Goal: Transaction & Acquisition: Purchase product/service

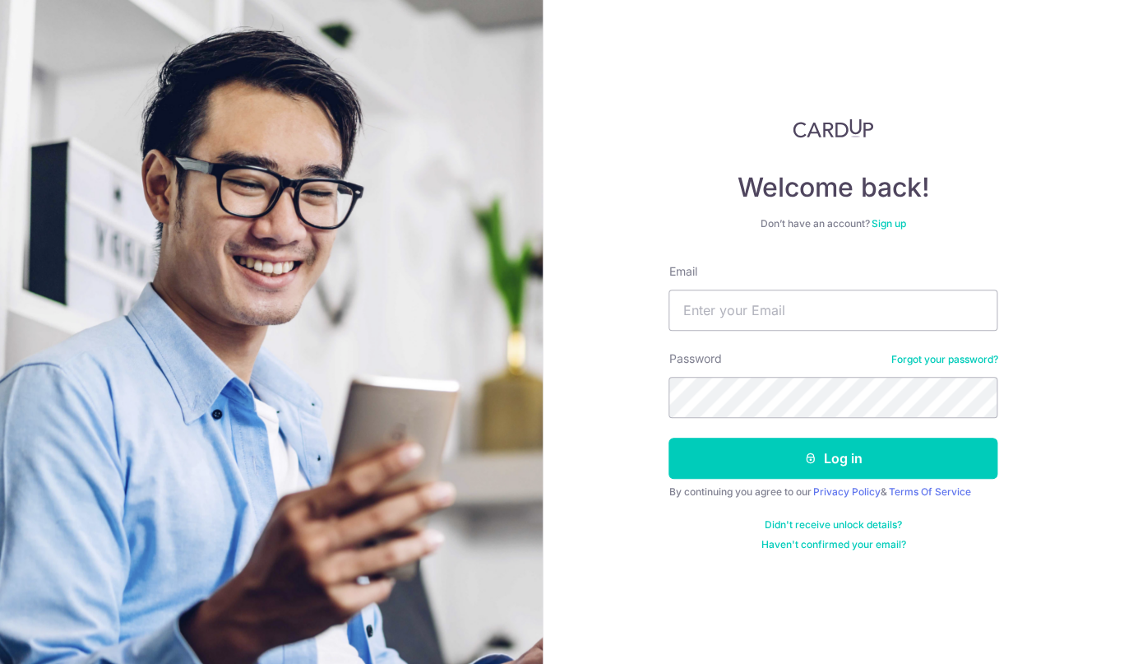
click at [953, 358] on link "Forgot your password?" at bounding box center [943, 359] width 107 height 13
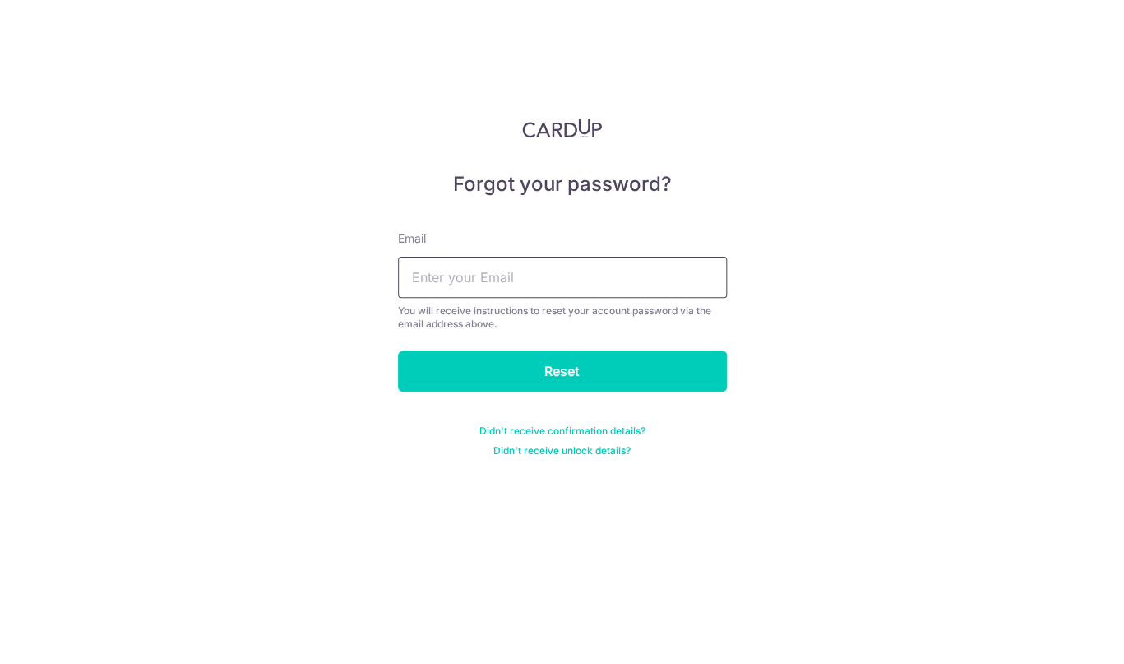
click at [616, 278] on input "text" at bounding box center [562, 277] width 329 height 41
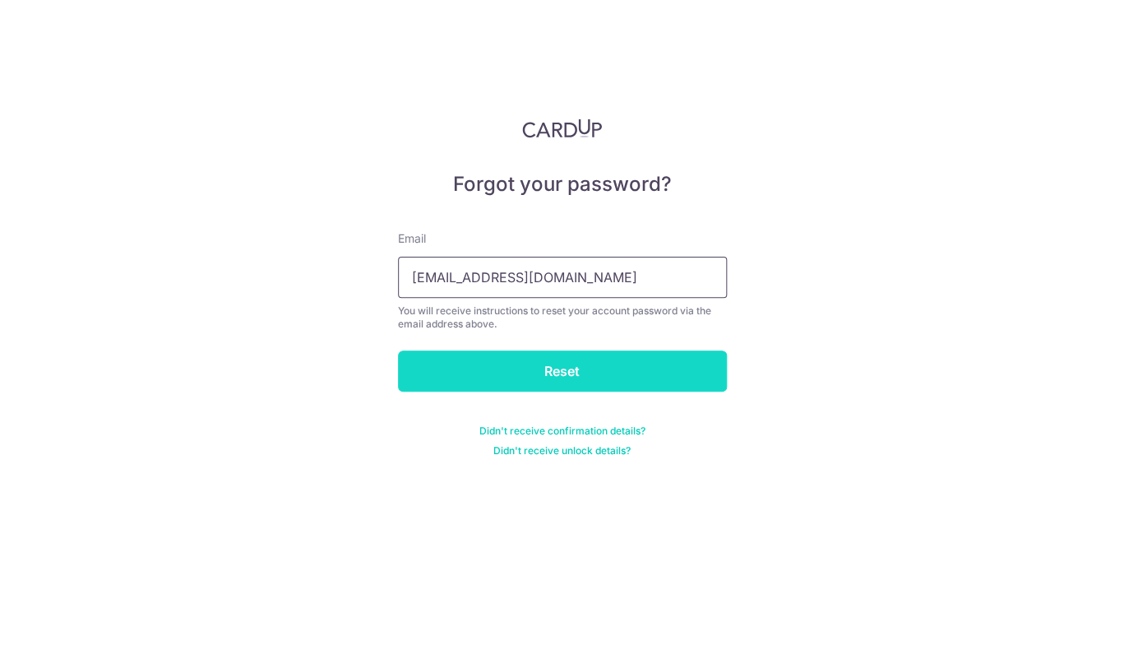
type input "amanu81@gmail.com"
click at [607, 373] on input "Reset" at bounding box center [562, 370] width 329 height 41
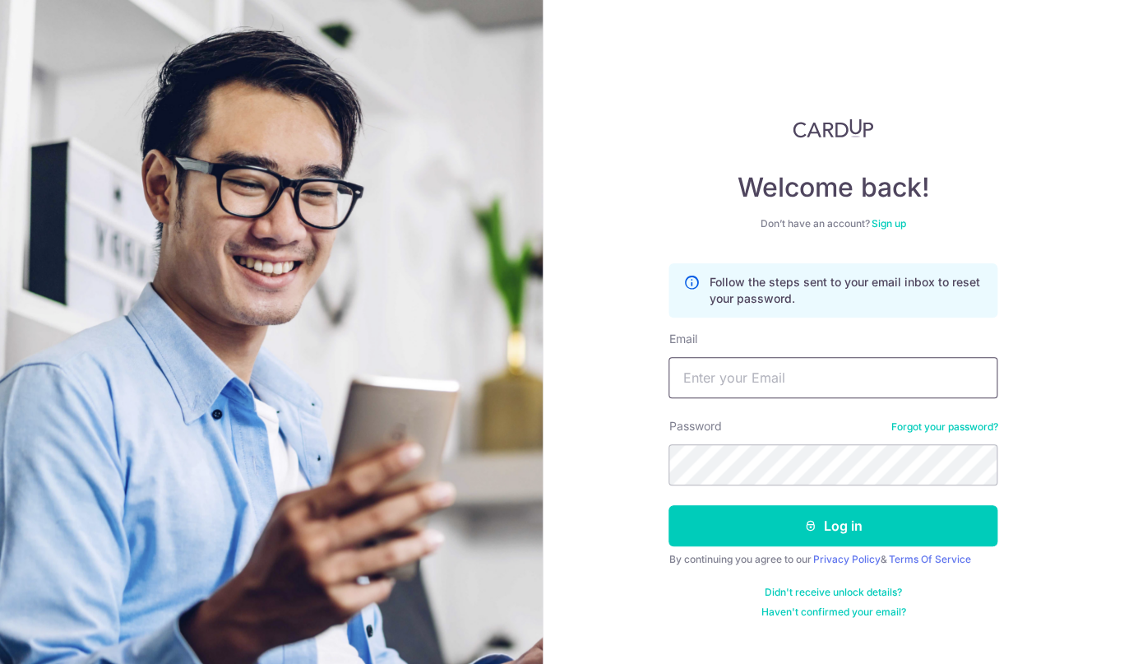
click at [780, 363] on input "Email" at bounding box center [832, 377] width 329 height 41
type input "[EMAIL_ADDRESS][DOMAIN_NAME]"
click at [668, 505] on button "Log in" at bounding box center [832, 525] width 329 height 41
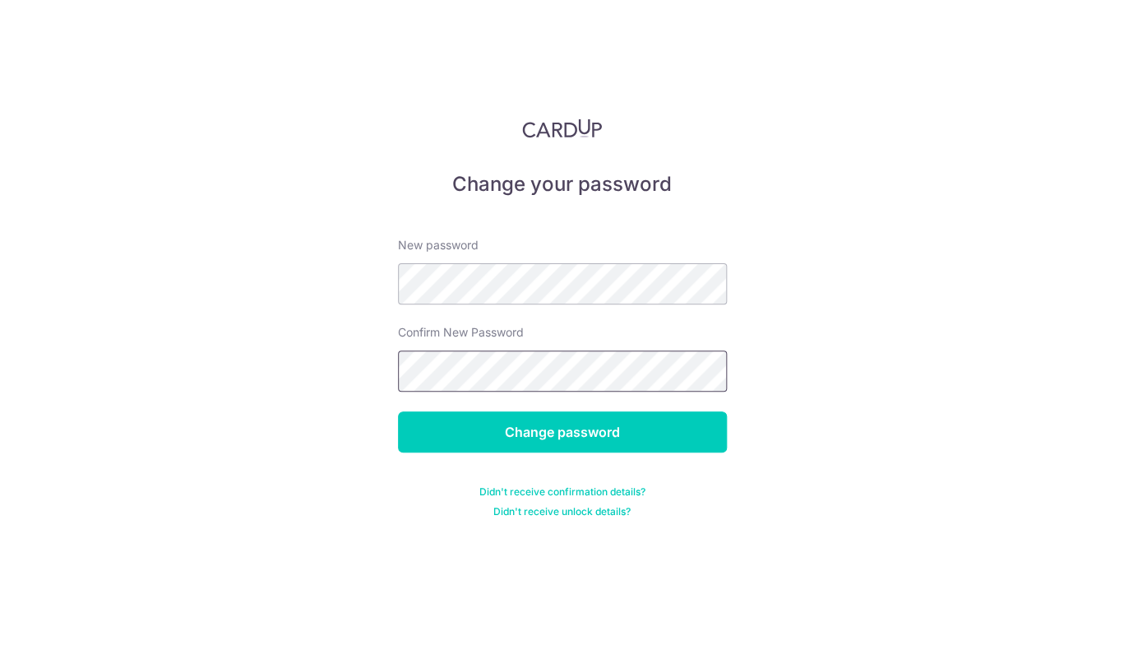
click at [398, 411] on input "Change password" at bounding box center [562, 431] width 329 height 41
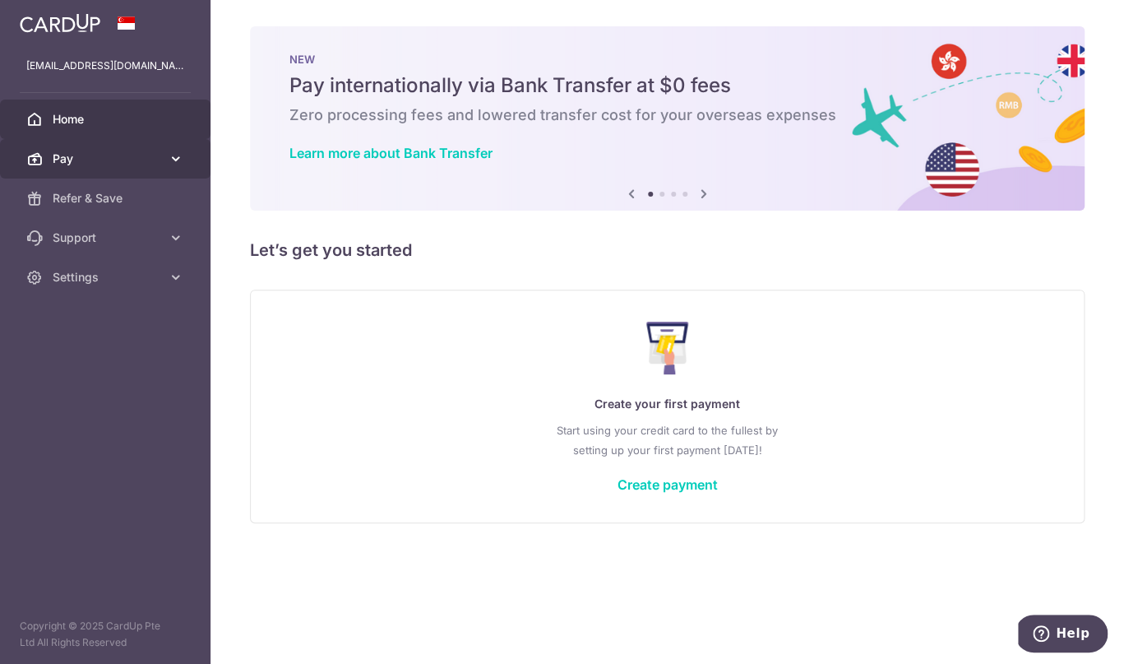
click at [120, 160] on span "Pay" at bounding box center [107, 158] width 109 height 16
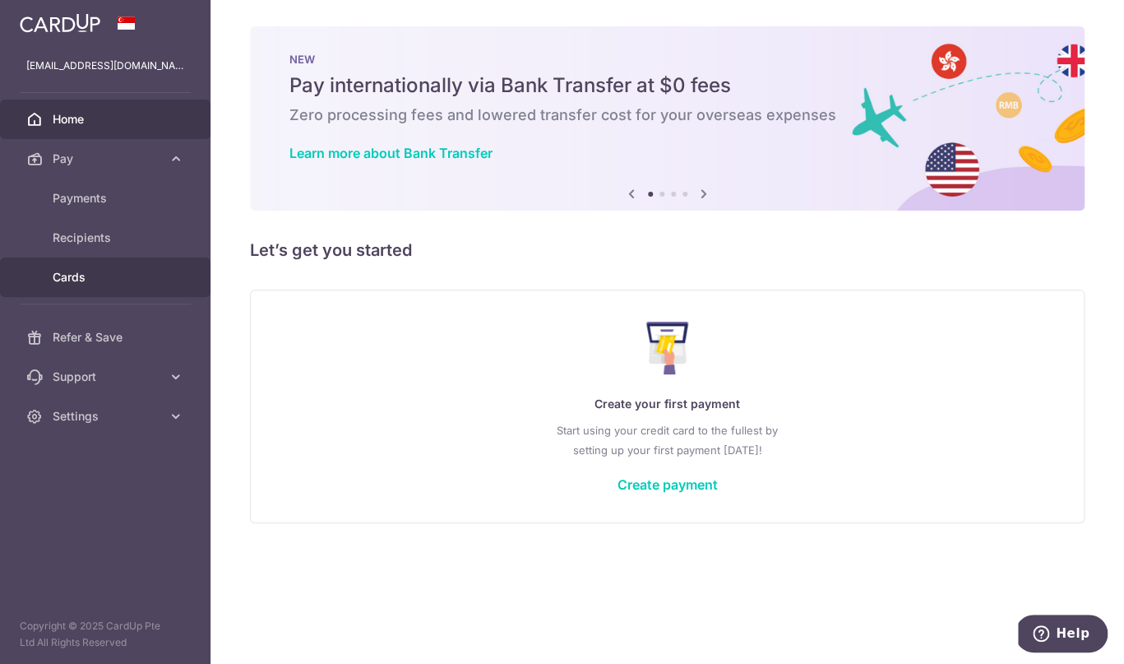
click at [107, 279] on span "Cards" at bounding box center [107, 277] width 109 height 16
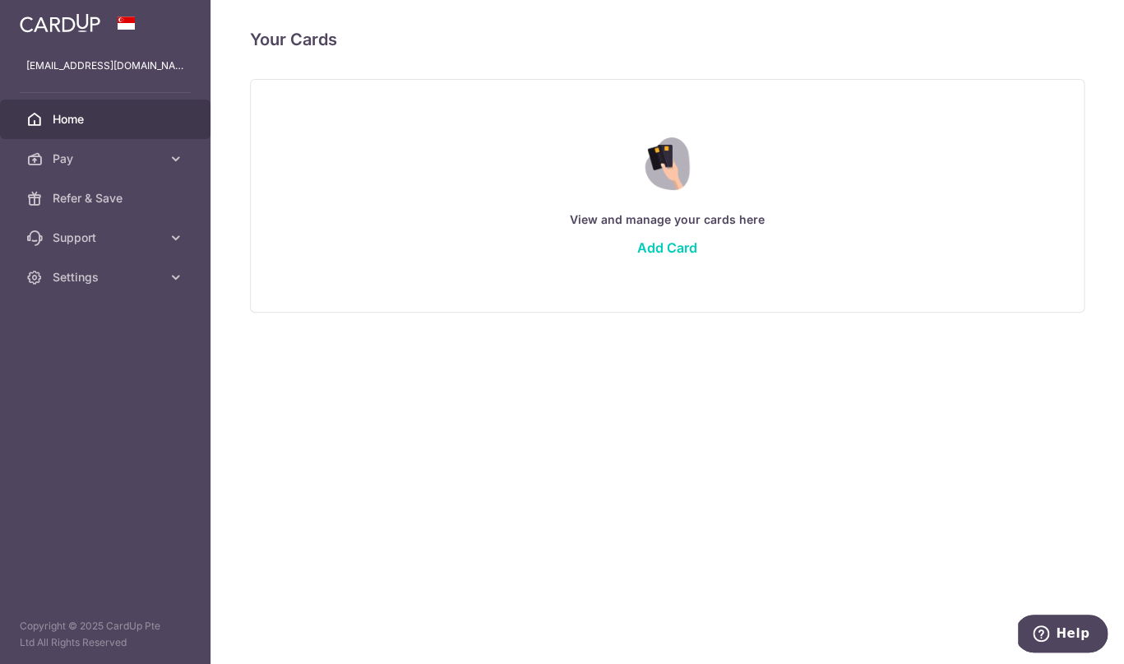
click at [80, 118] on span "Home" at bounding box center [107, 119] width 109 height 16
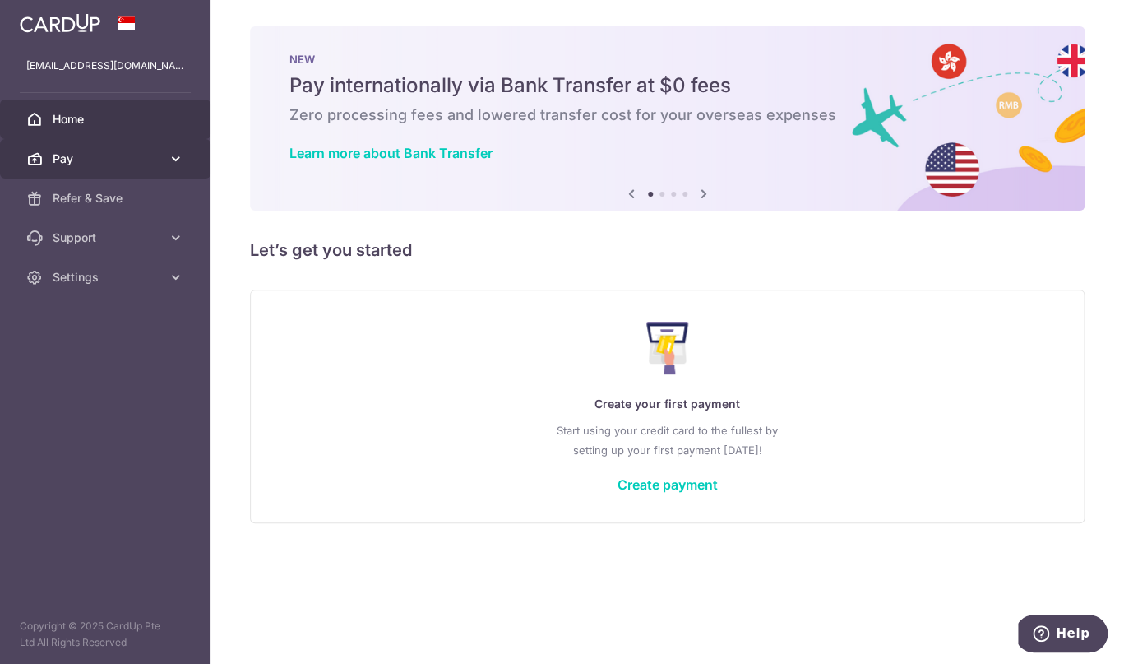
click at [150, 160] on span "Pay" at bounding box center [107, 158] width 109 height 16
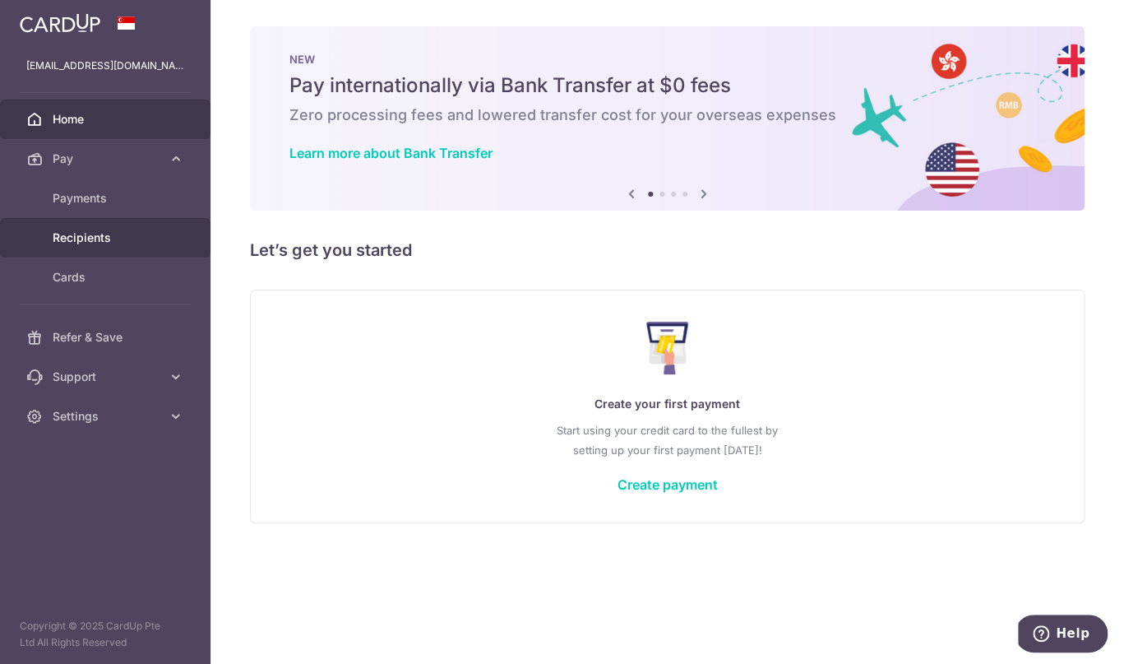
click at [122, 252] on link "Recipients" at bounding box center [105, 237] width 210 height 39
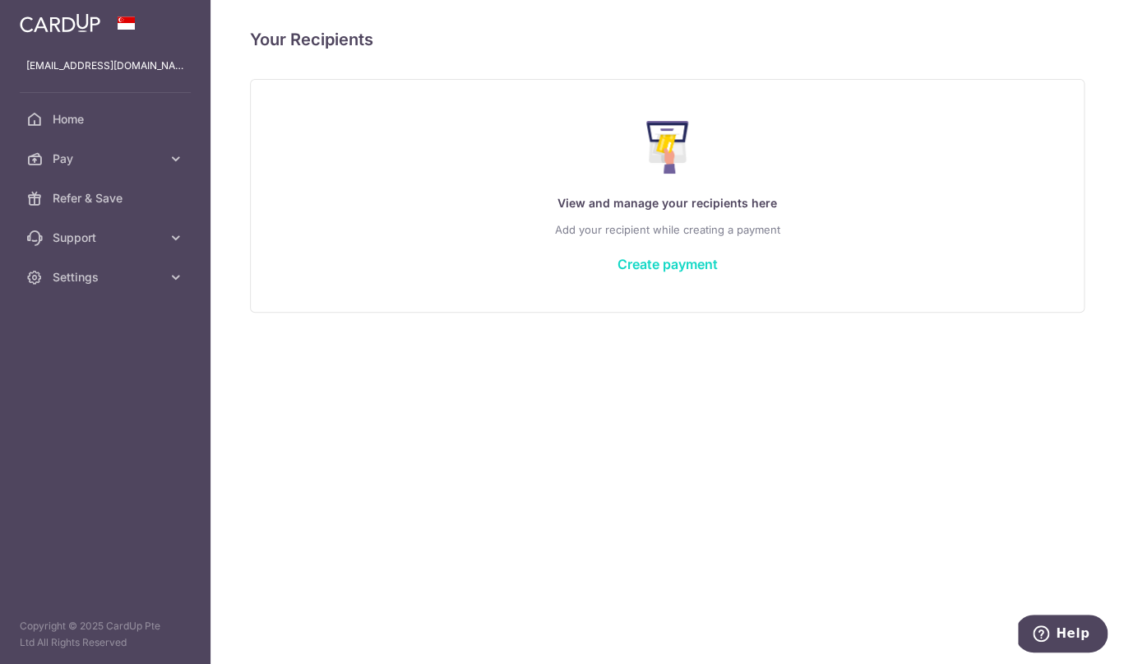
click at [673, 265] on link "Create payment" at bounding box center [667, 264] width 100 height 16
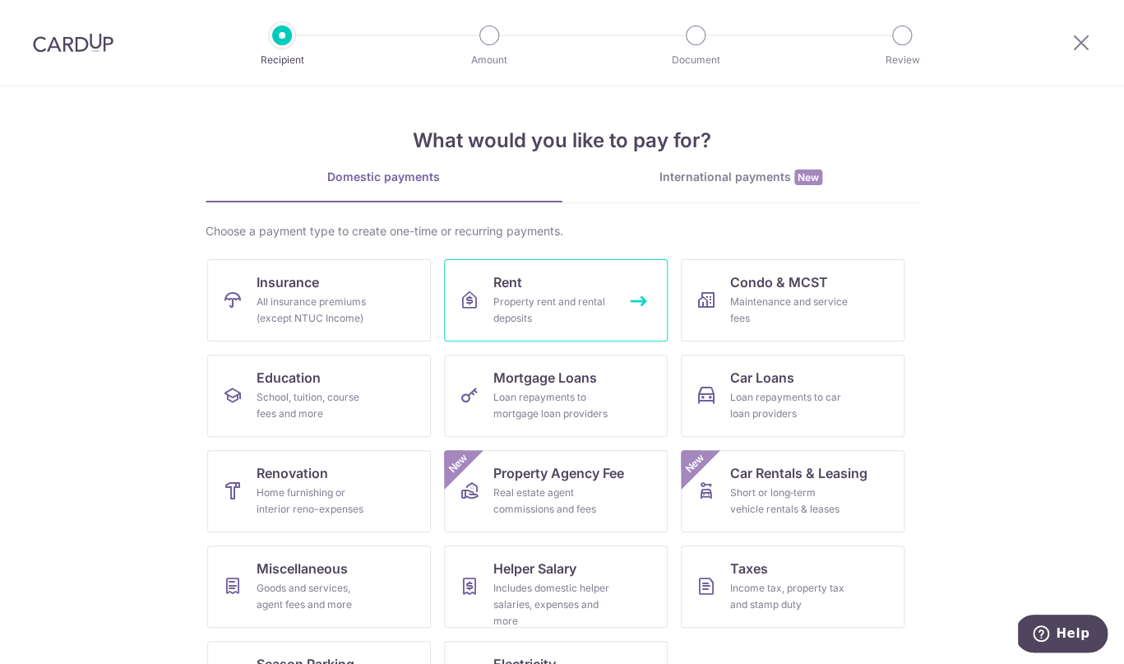
click at [532, 289] on link "Rent Property rent and rental deposits" at bounding box center [556, 300] width 224 height 82
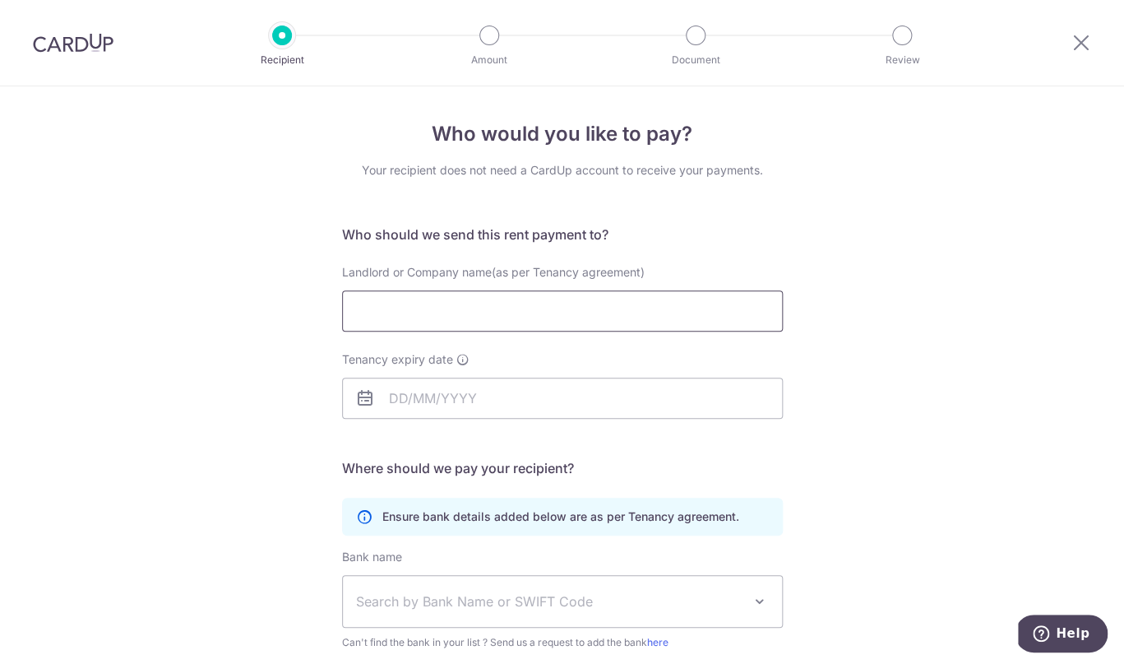
click at [534, 298] on input "Landlord or Company name(as per Tenancy agreement)" at bounding box center [562, 310] width 441 height 41
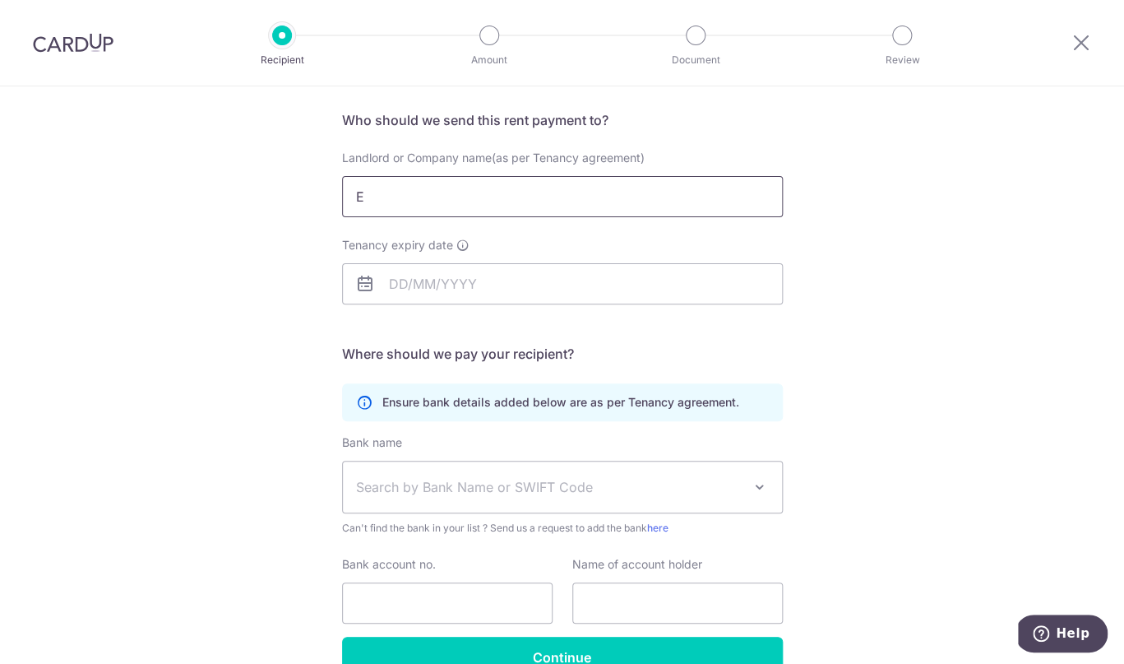
scroll to position [118, 0]
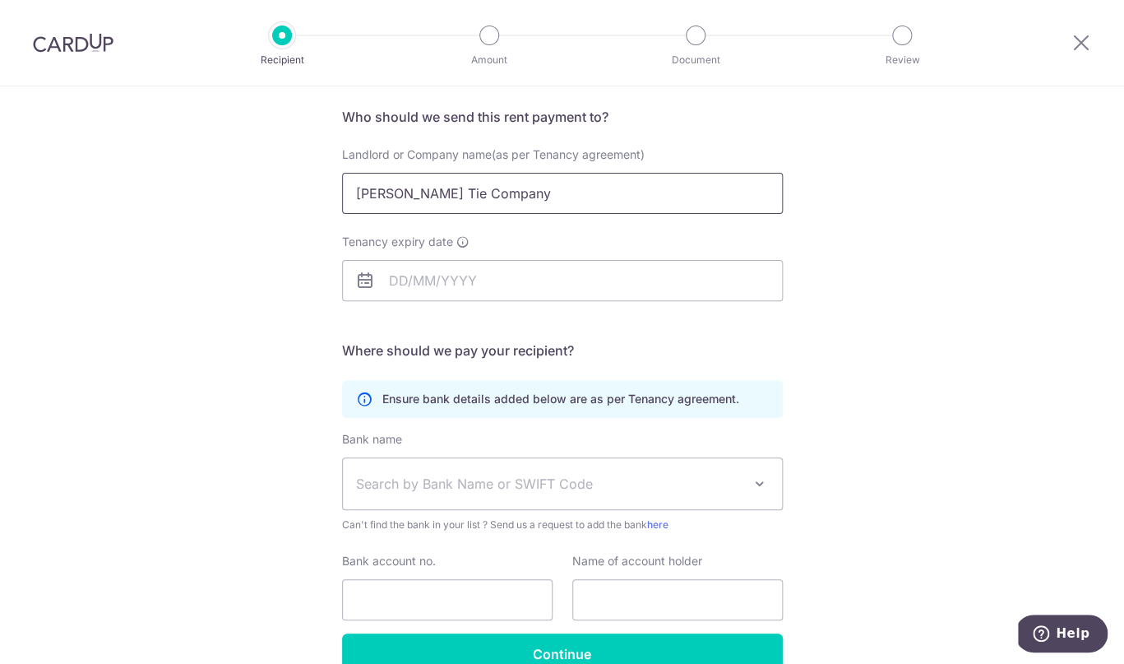
click at [566, 184] on input "[PERSON_NAME] Tie Company" at bounding box center [562, 193] width 441 height 41
paste input "& Company (SEA) Pte Ltd"
type input "[PERSON_NAME] Tie & Company (SEA) Pte Ltd"
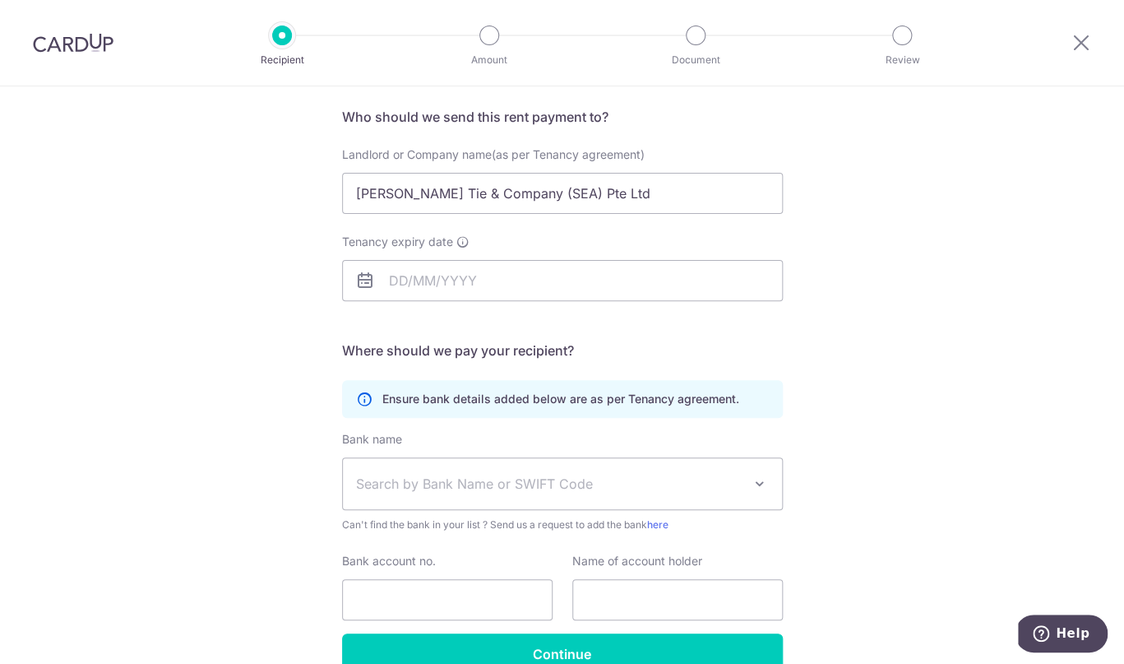
click at [532, 303] on div "Tenancy expiry date" at bounding box center [562, 277] width 460 height 87
click at [539, 283] on input "Tenancy expiry date" at bounding box center [562, 280] width 441 height 41
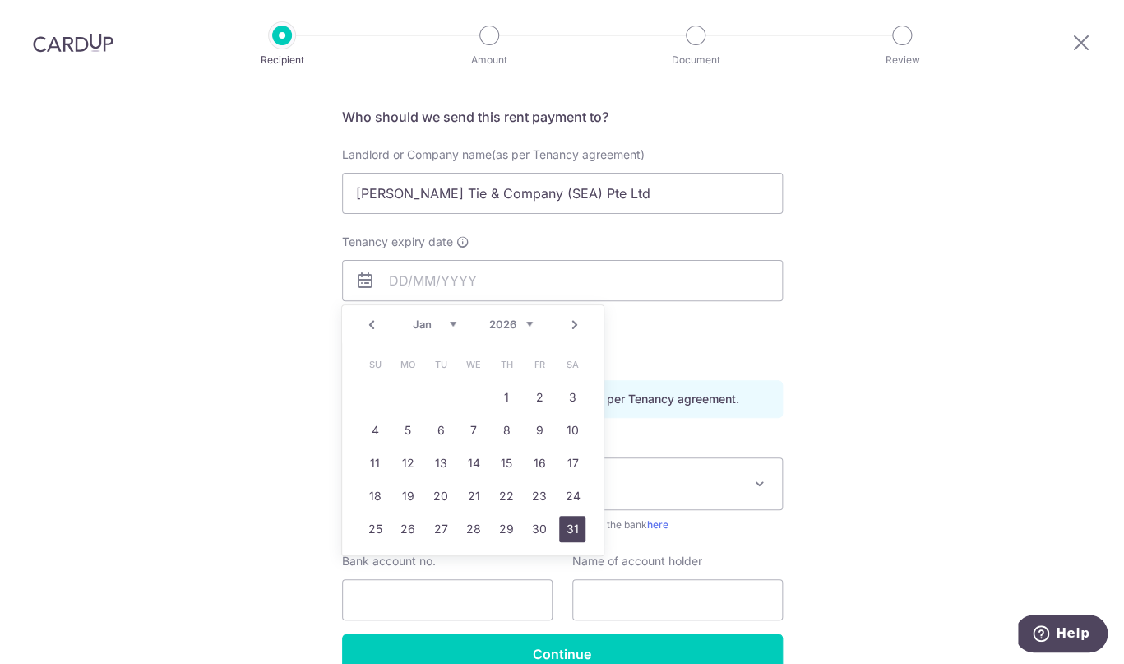
click at [570, 526] on link "31" at bounding box center [572, 529] width 26 height 26
type input "[DATE]"
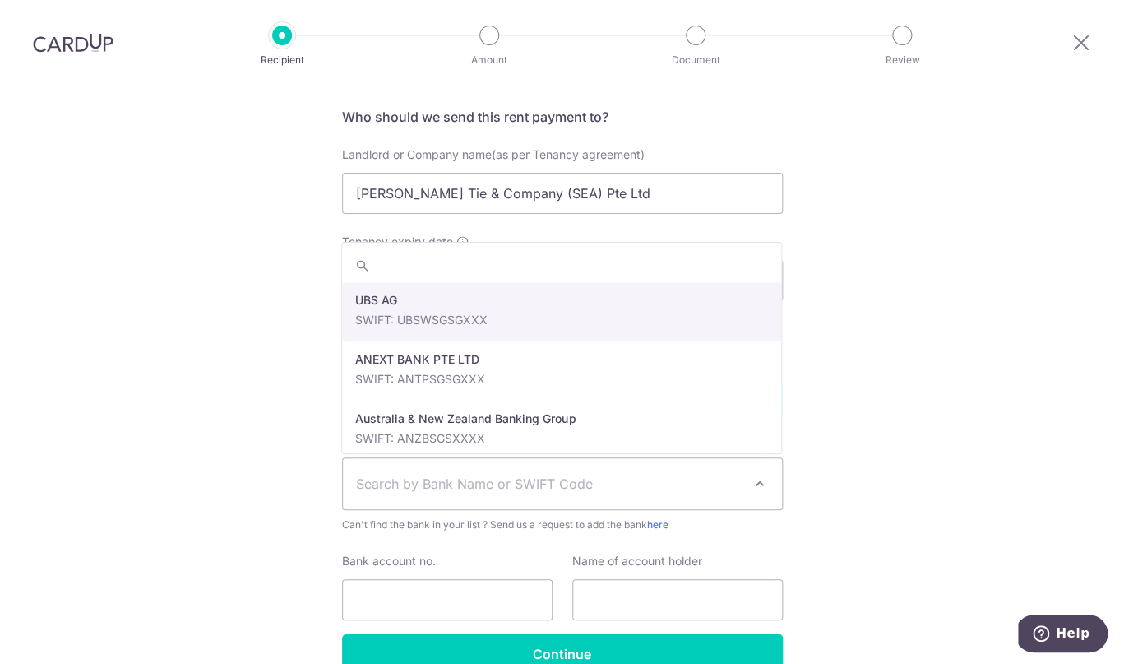
click at [472, 491] on span "Search by Bank Name or SWIFT Code" at bounding box center [549, 484] width 386 height 20
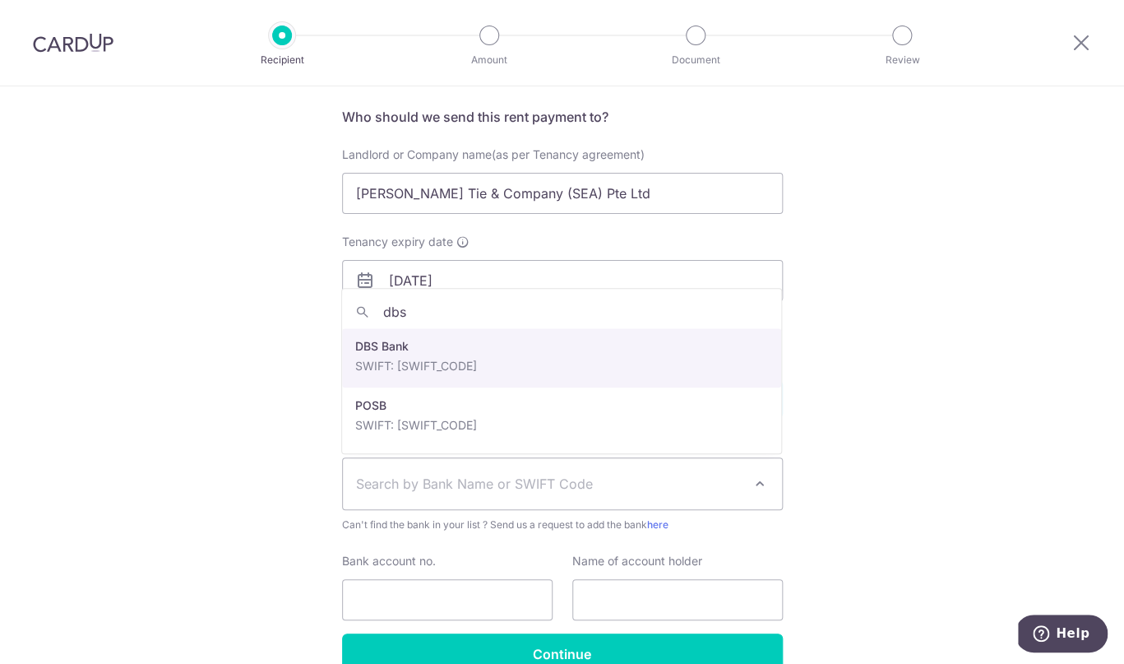
type input "dbs"
select select "6"
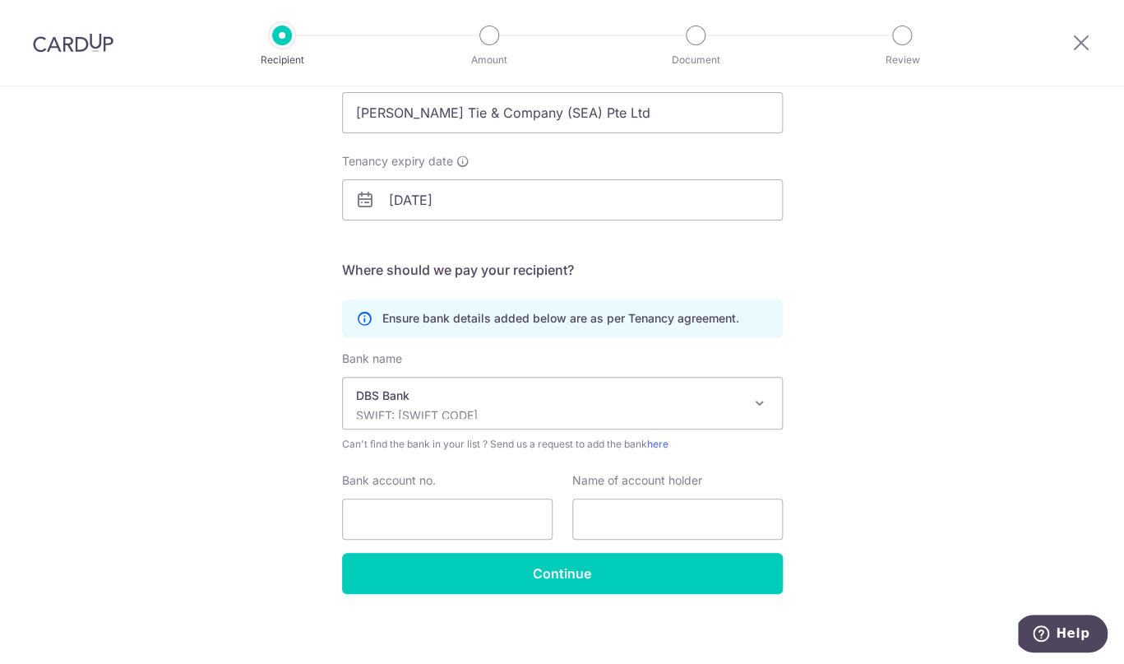
scroll to position [199, 0]
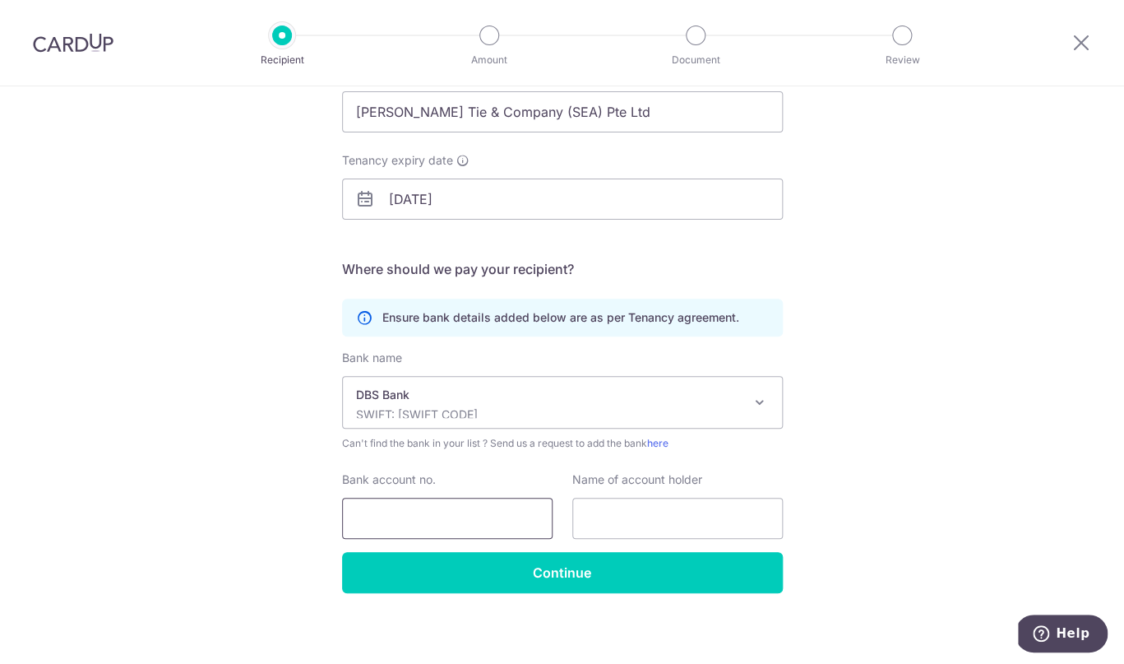
click at [466, 517] on input "Bank account no." at bounding box center [447, 517] width 210 height 41
type input "3"
type input "0729894922"
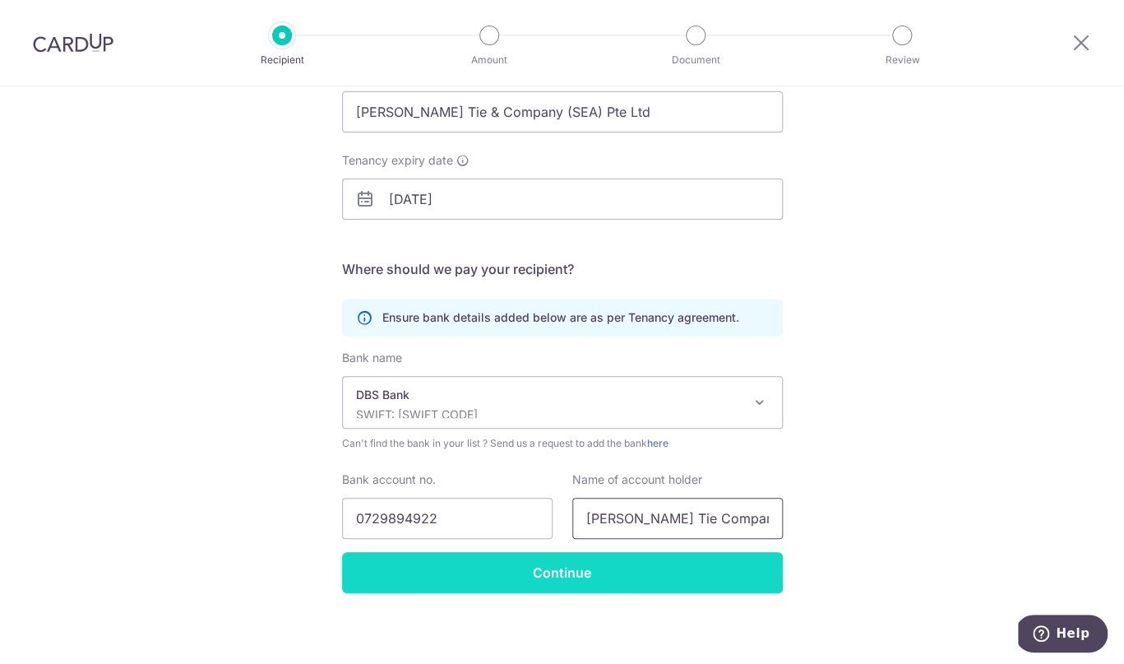
type input "[PERSON_NAME] Tie Company"
click at [517, 585] on input "Continue" at bounding box center [562, 572] width 441 height 41
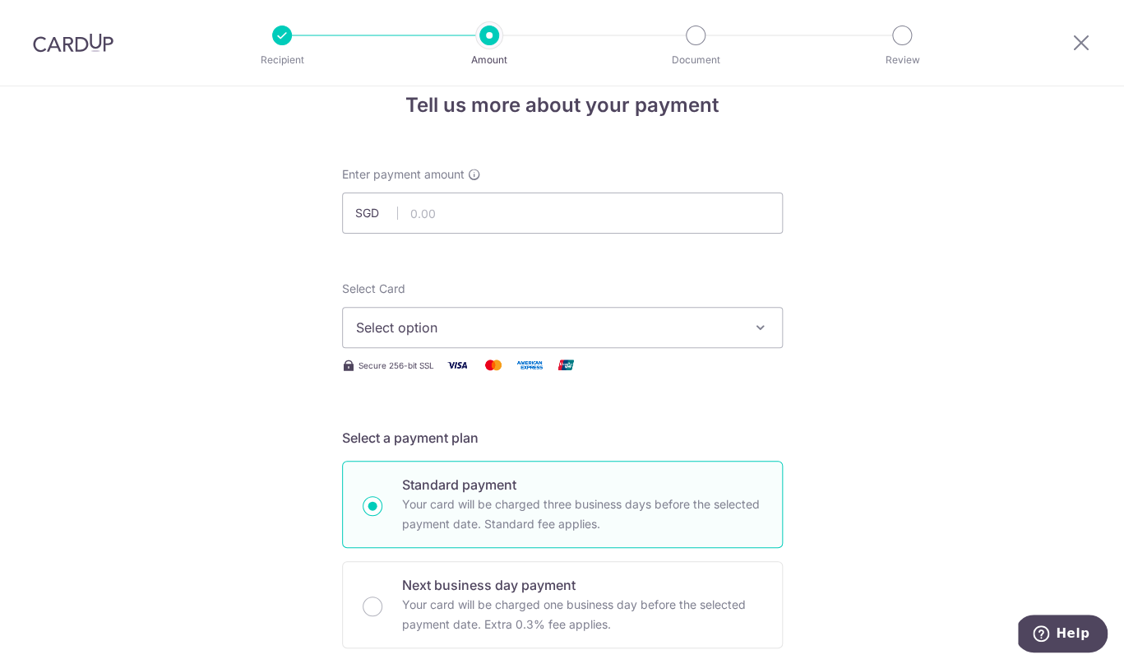
scroll to position [29, 0]
